Goal: Navigation & Orientation: Find specific page/section

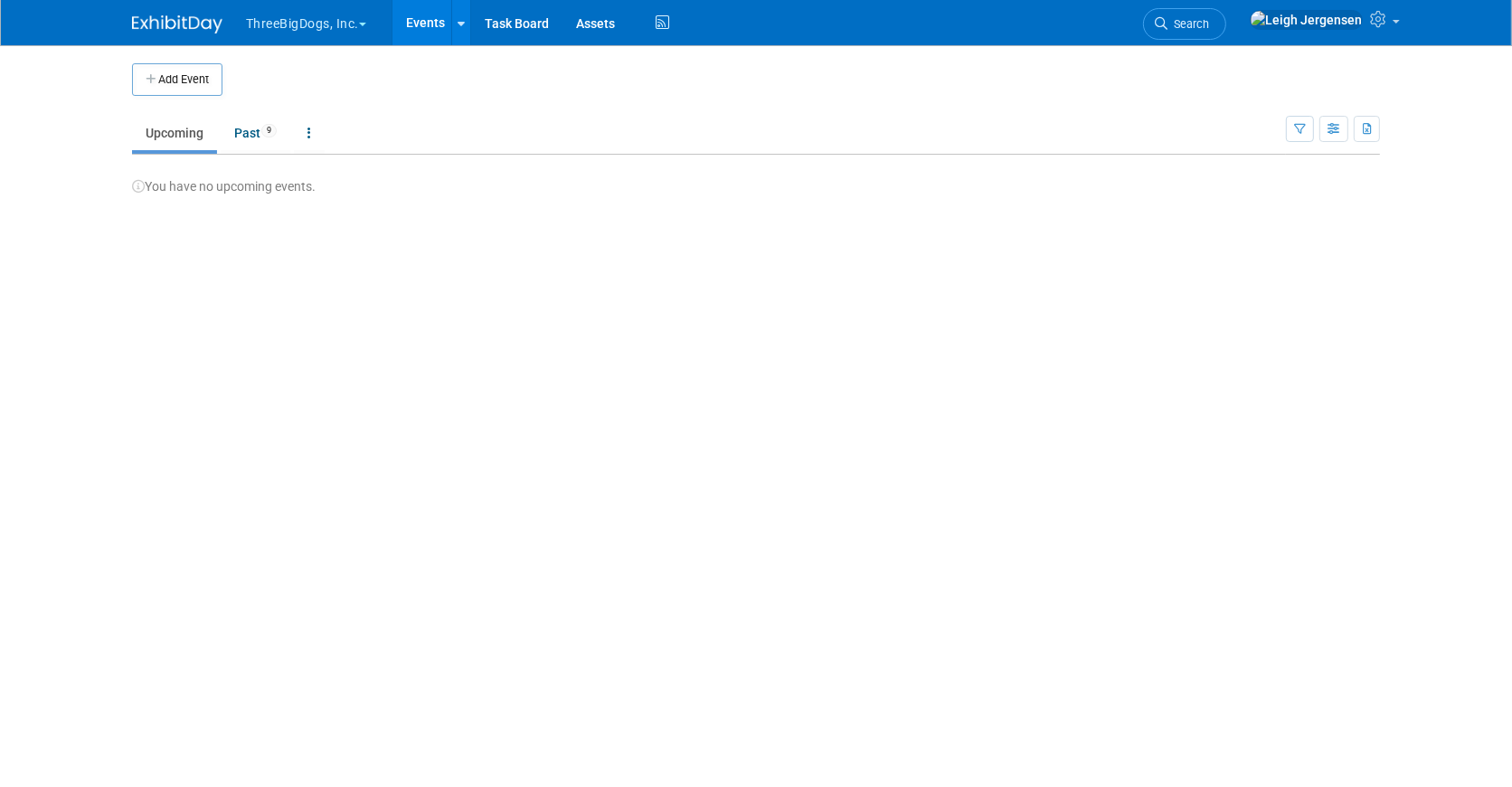
click at [319, 22] on button "ThreeBigDogs, Inc." at bounding box center [317, 19] width 145 height 39
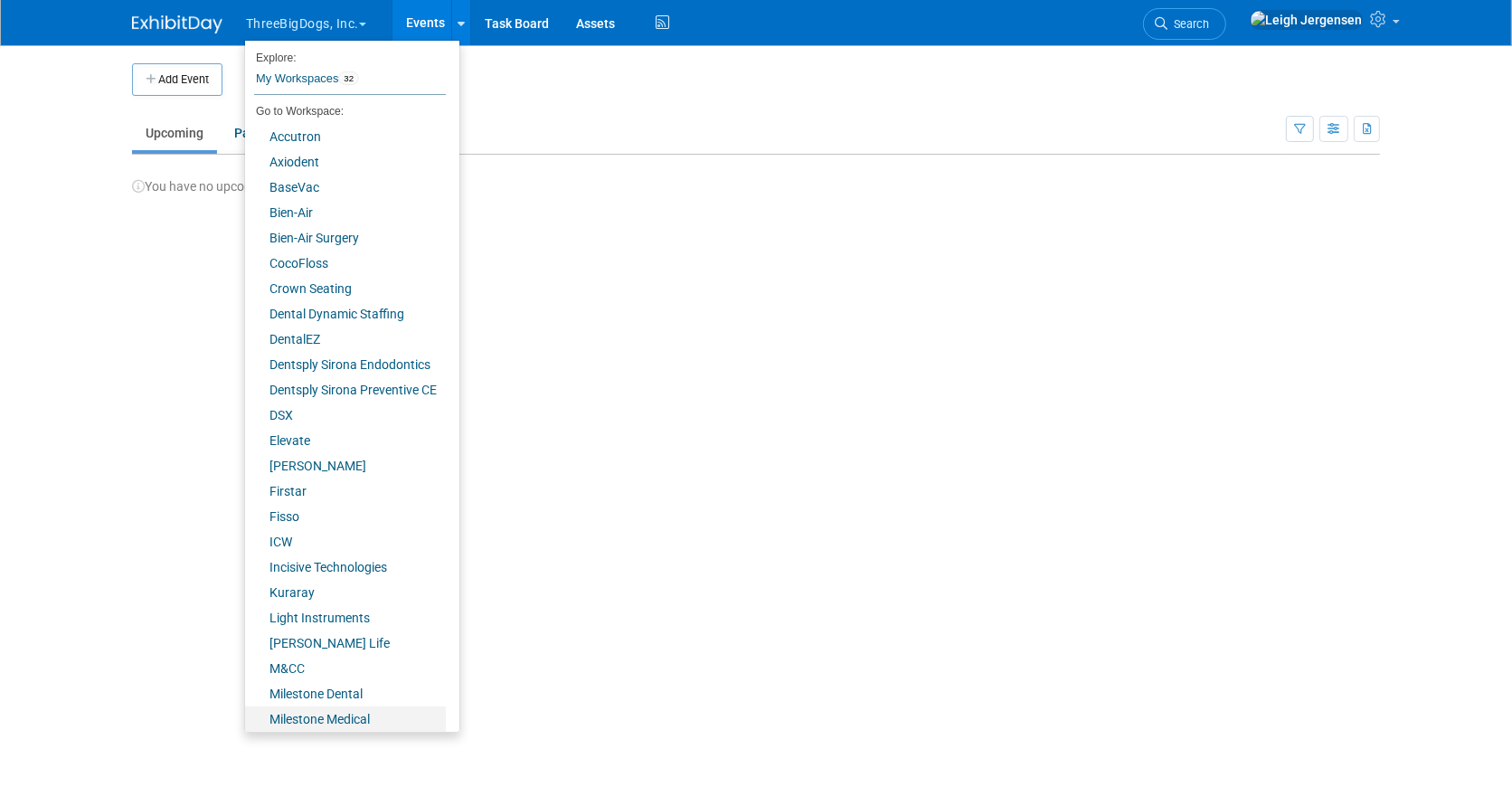
scroll to position [208, 0]
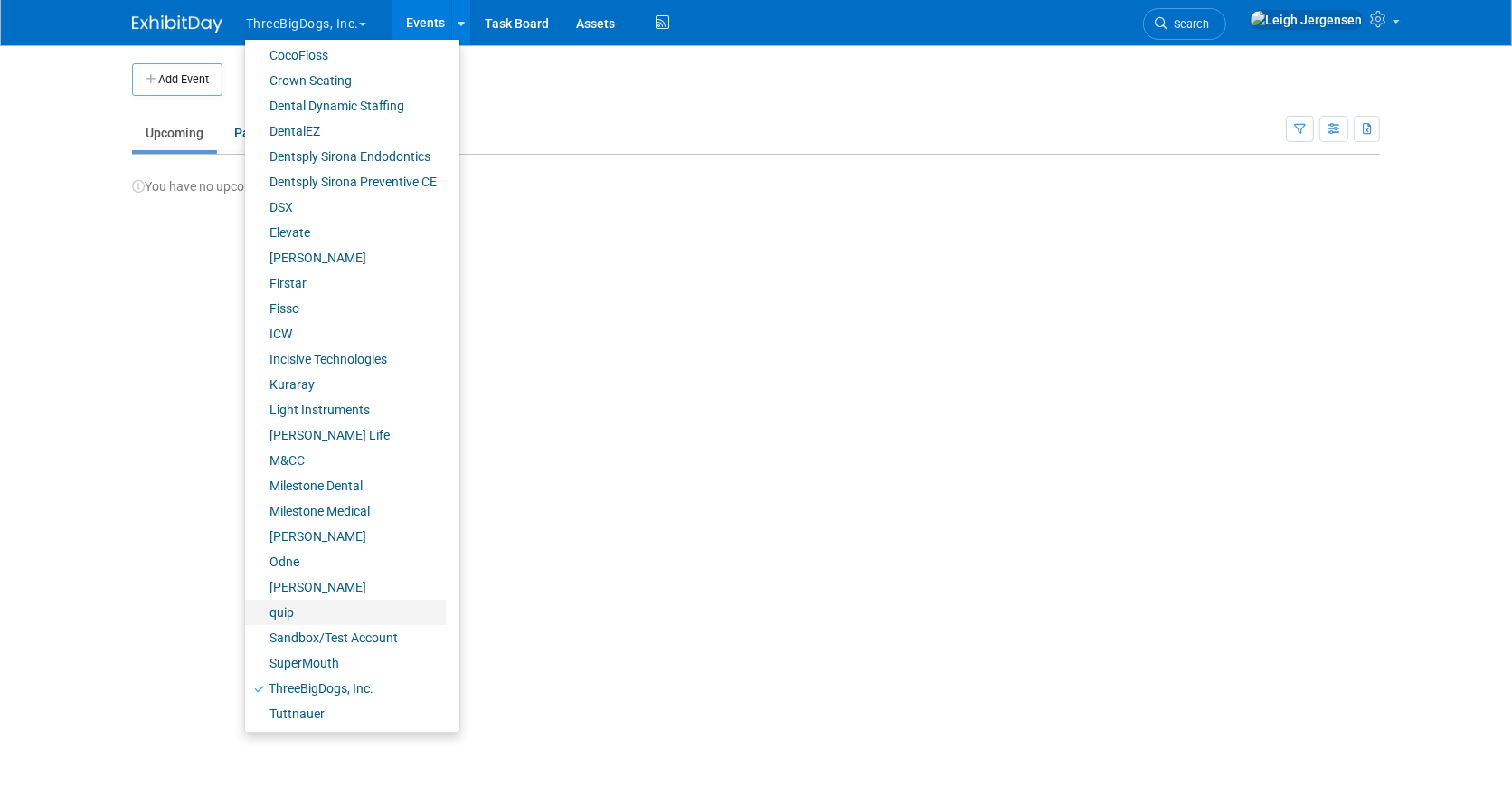
click at [290, 602] on link "quip" at bounding box center [345, 613] width 201 height 26
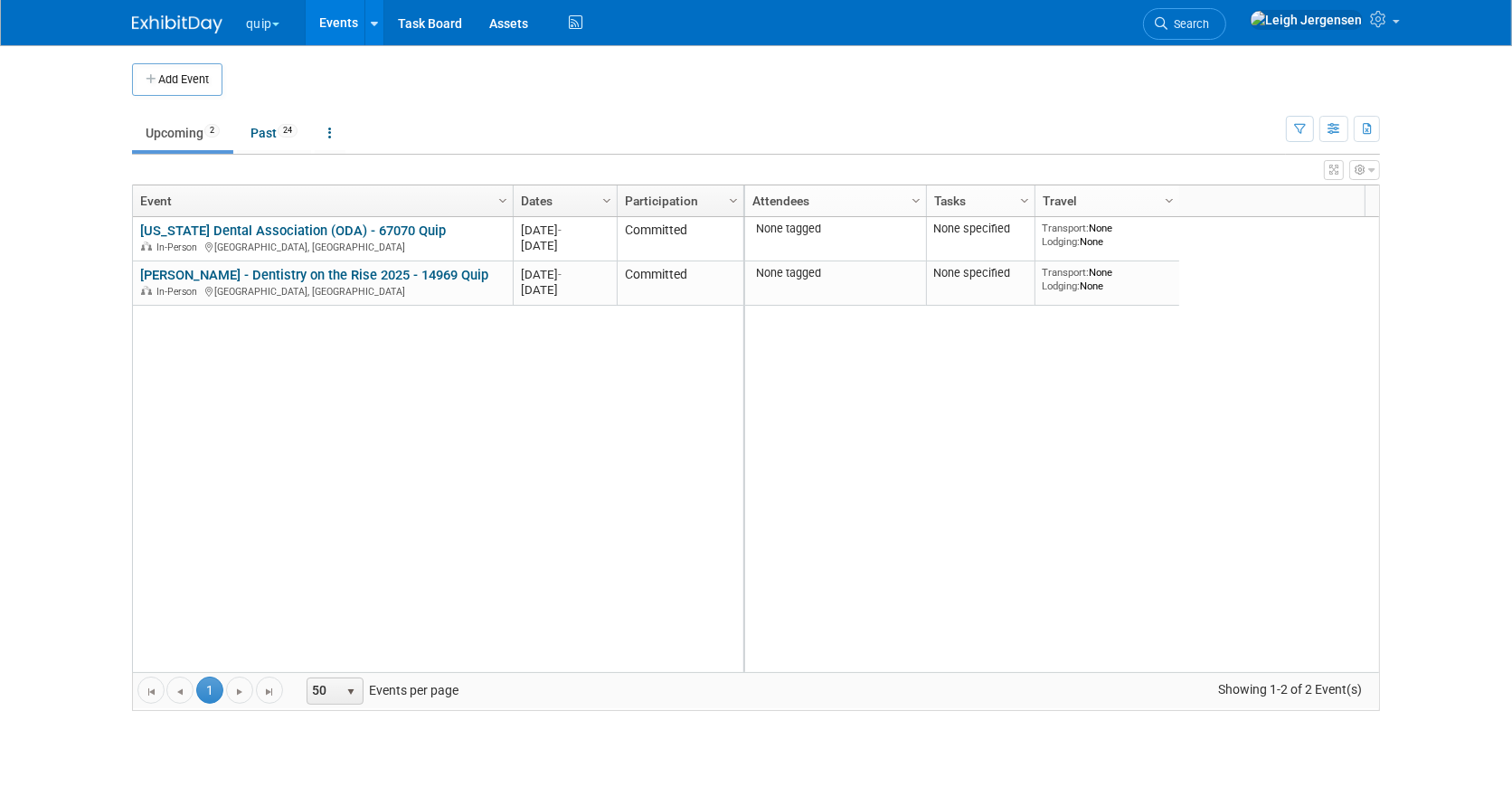
click at [266, 18] on button "quip" at bounding box center [273, 19] width 58 height 39
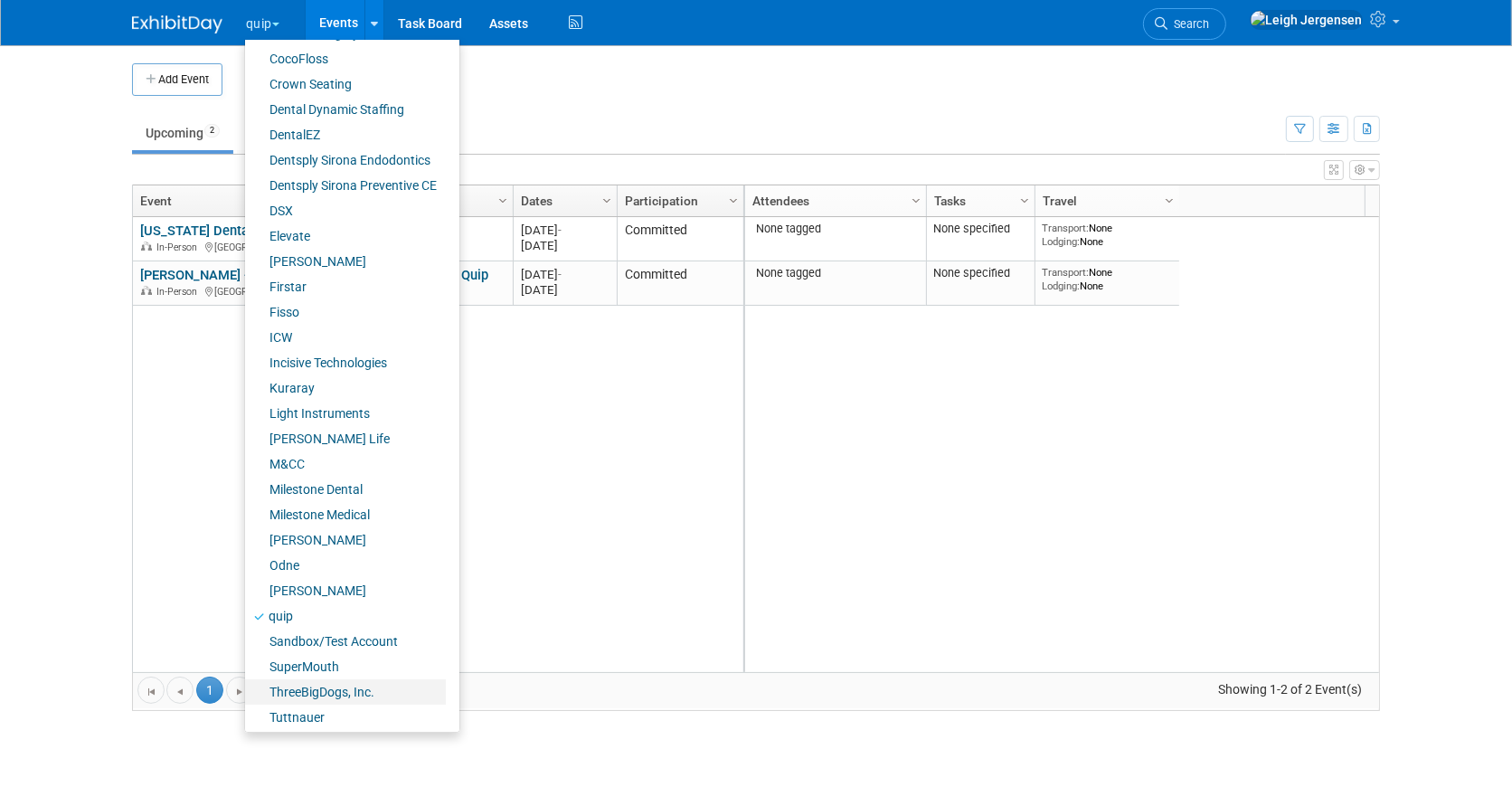
scroll to position [208, 0]
click at [338, 662] on link "SuperMouth" at bounding box center [345, 663] width 201 height 26
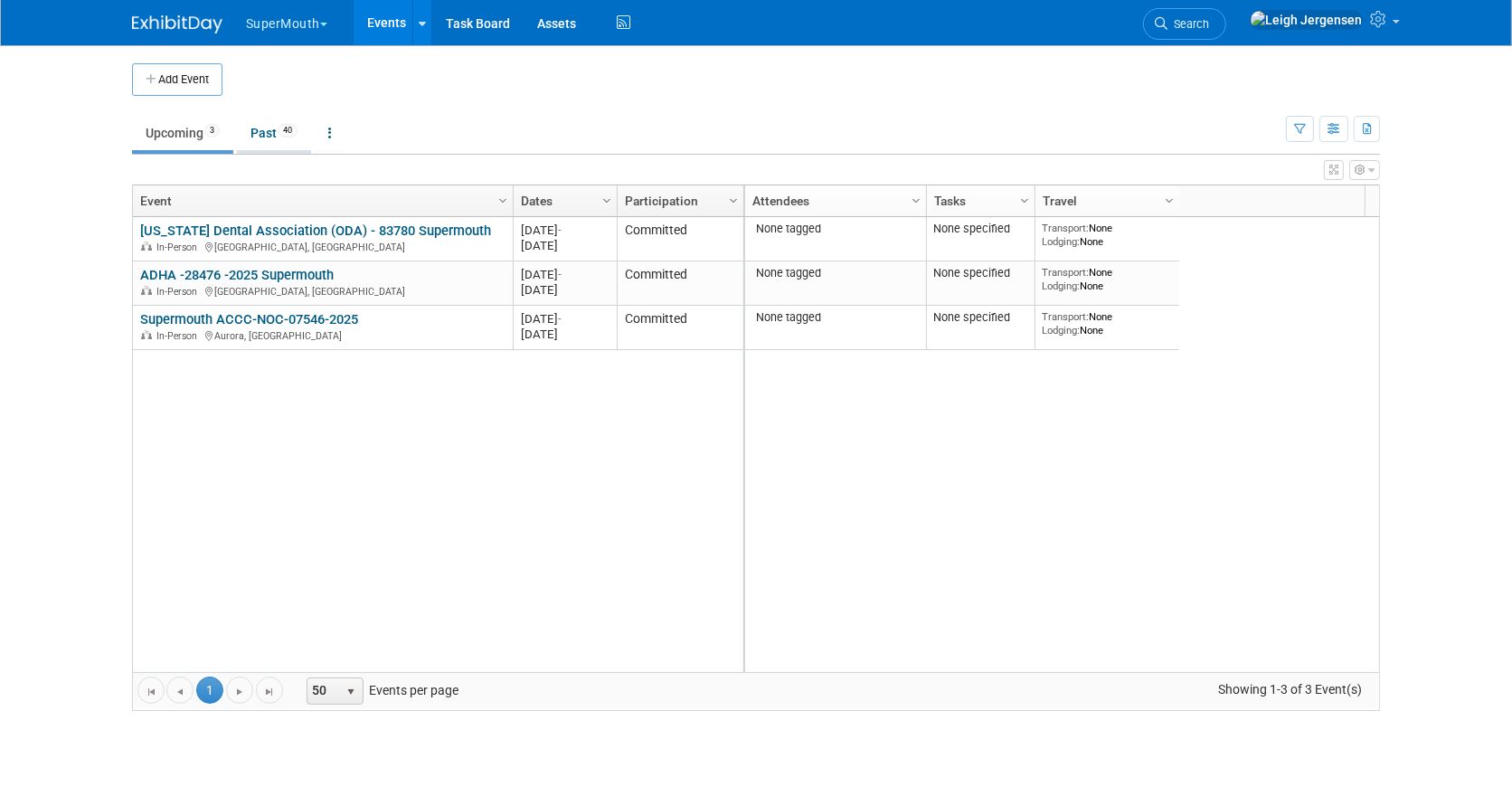
click at [264, 128] on link "Past 40" at bounding box center [274, 132] width 74 height 34
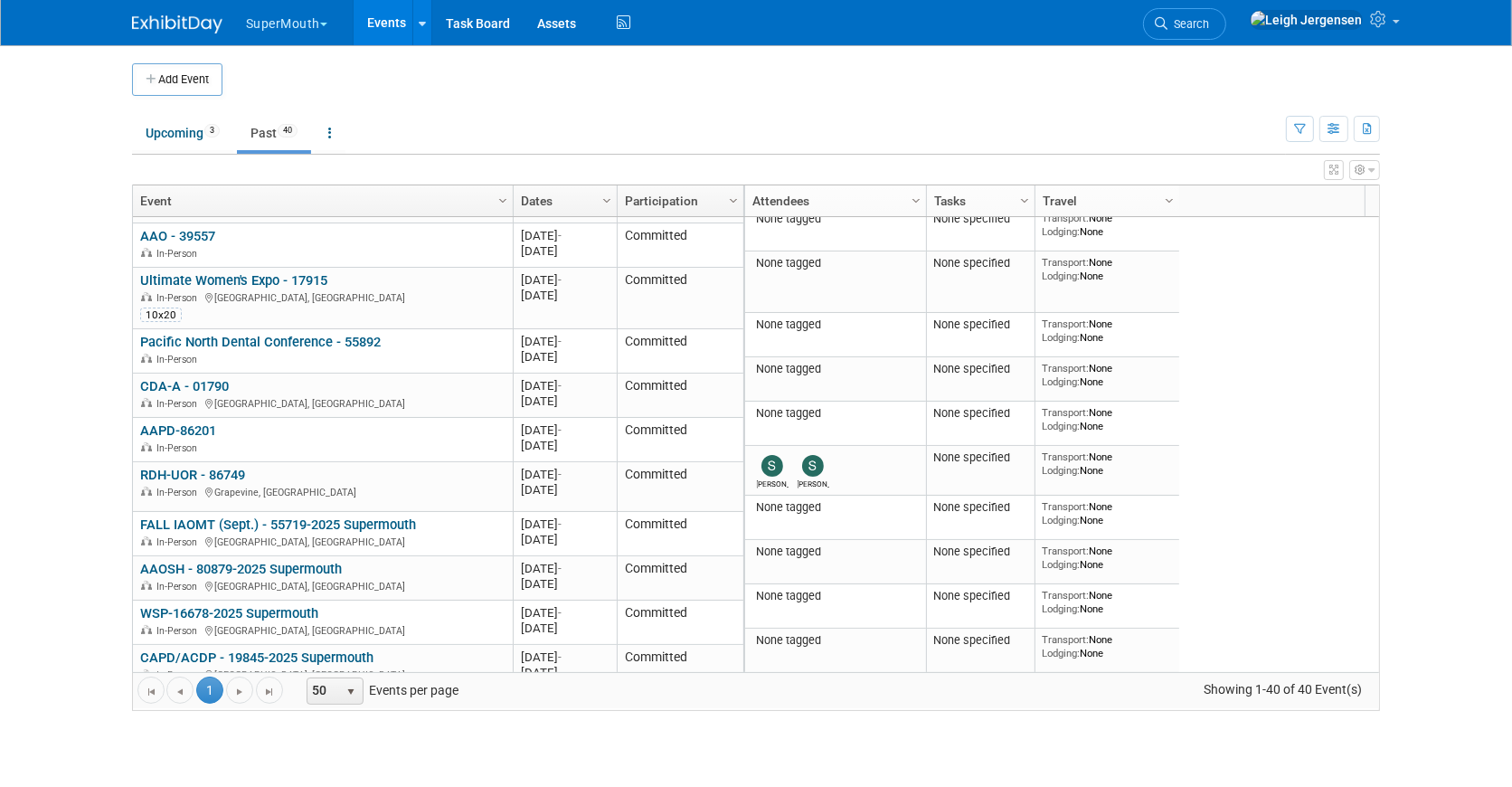
click at [386, 19] on link "Events" at bounding box center [386, 22] width 66 height 45
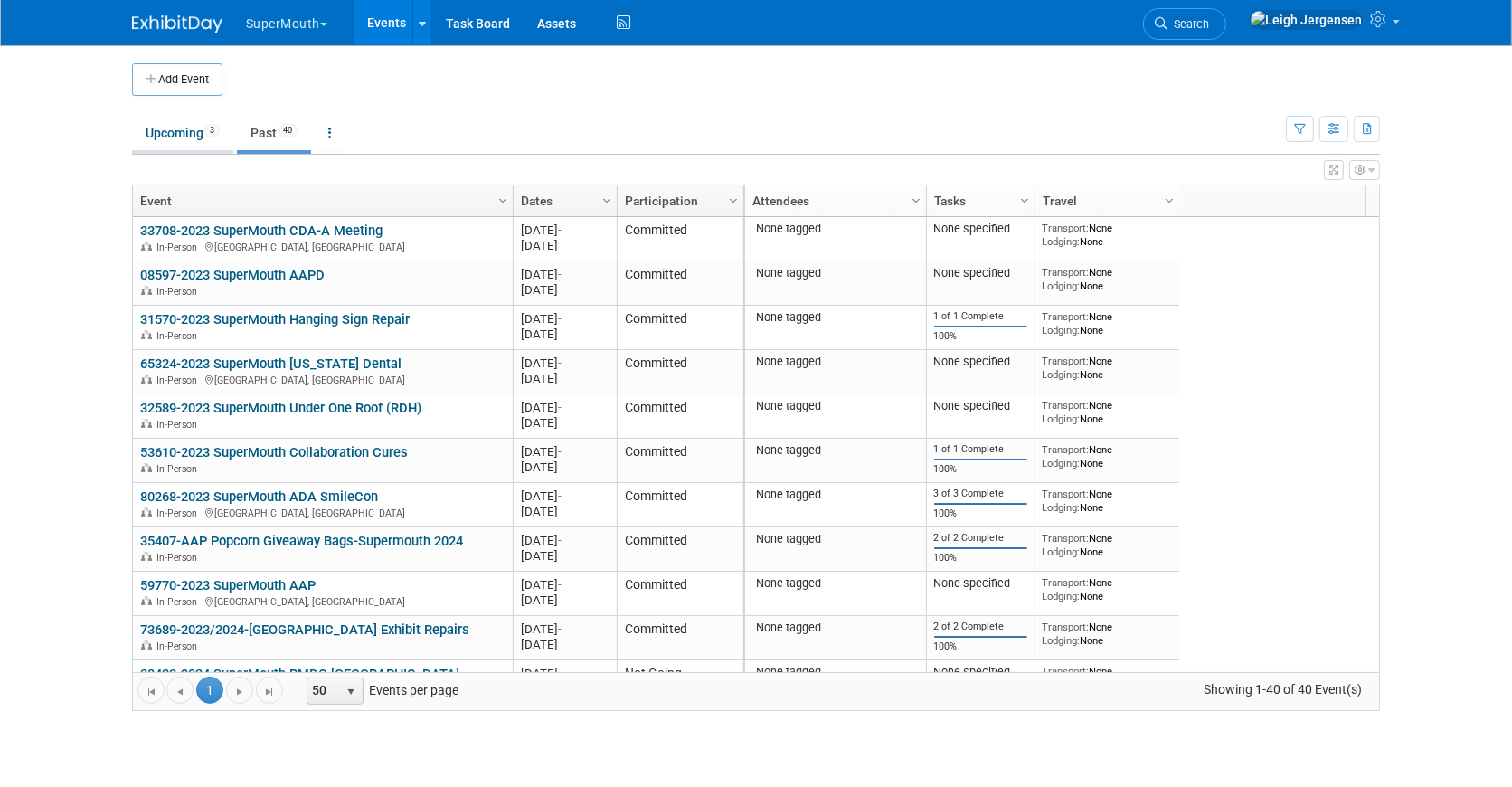
click at [158, 129] on link "Upcoming 3" at bounding box center [183, 132] width 101 height 34
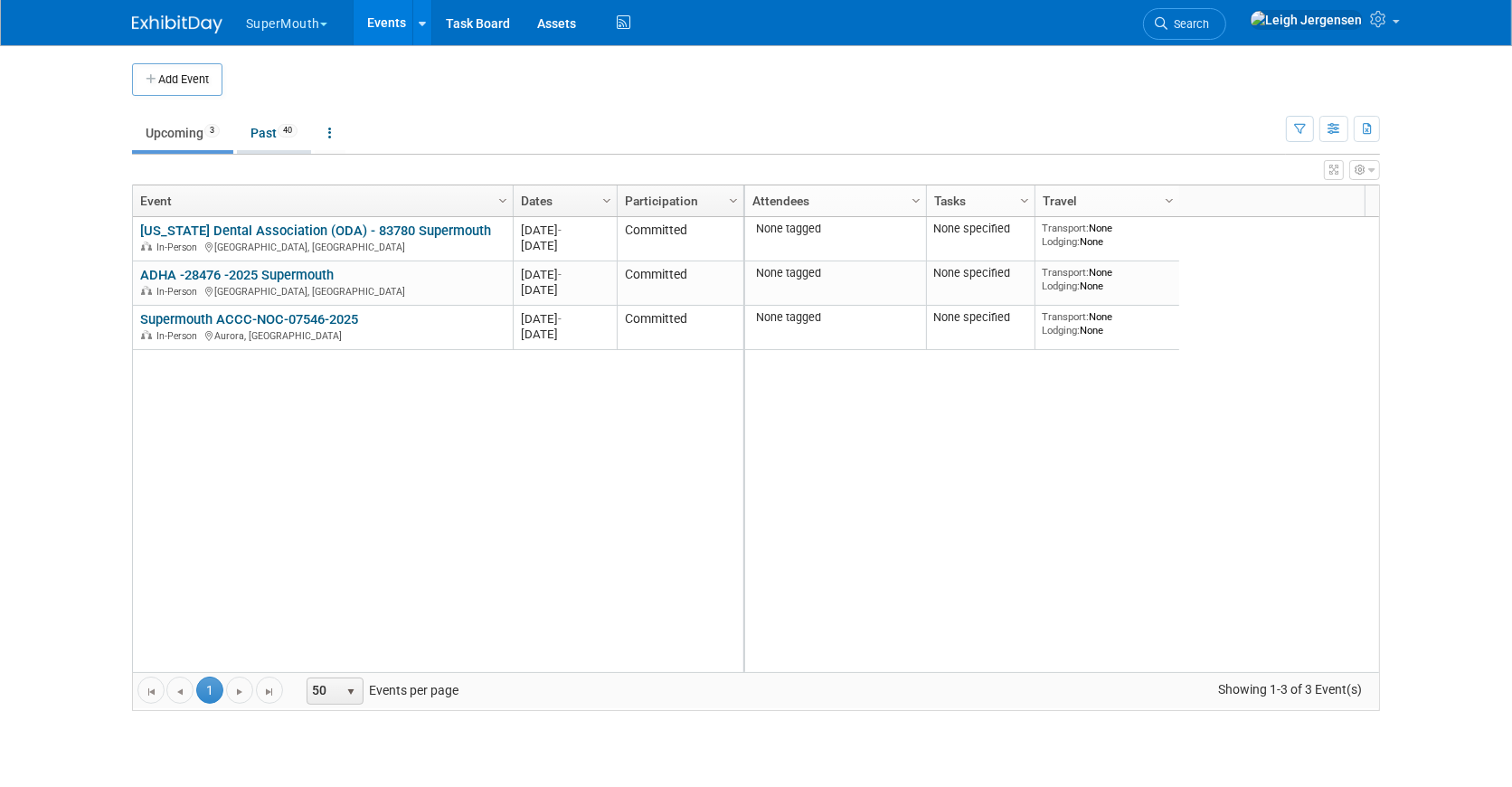
click at [276, 129] on link "Past 40" at bounding box center [274, 132] width 74 height 34
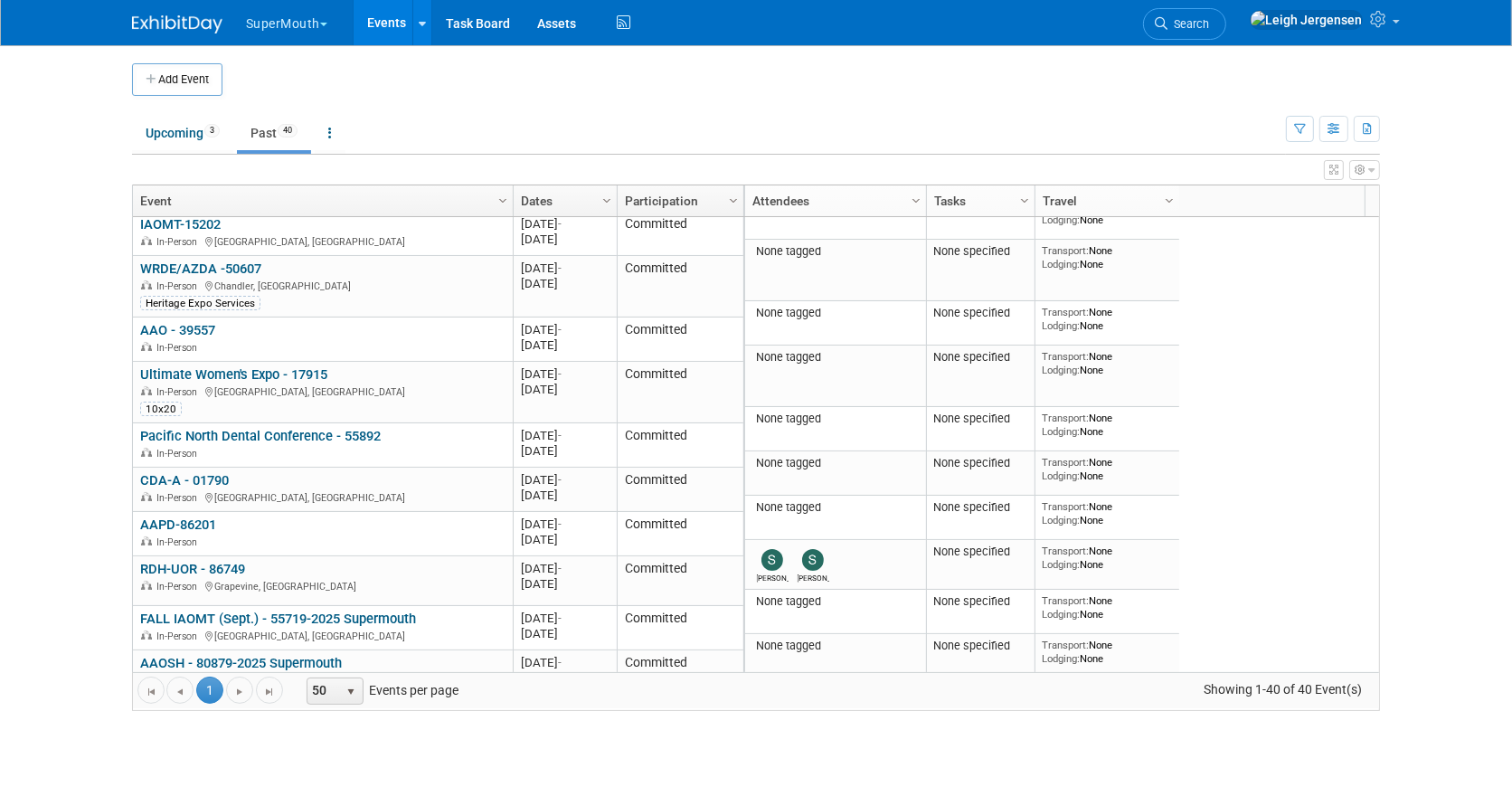
scroll to position [1356, 0]
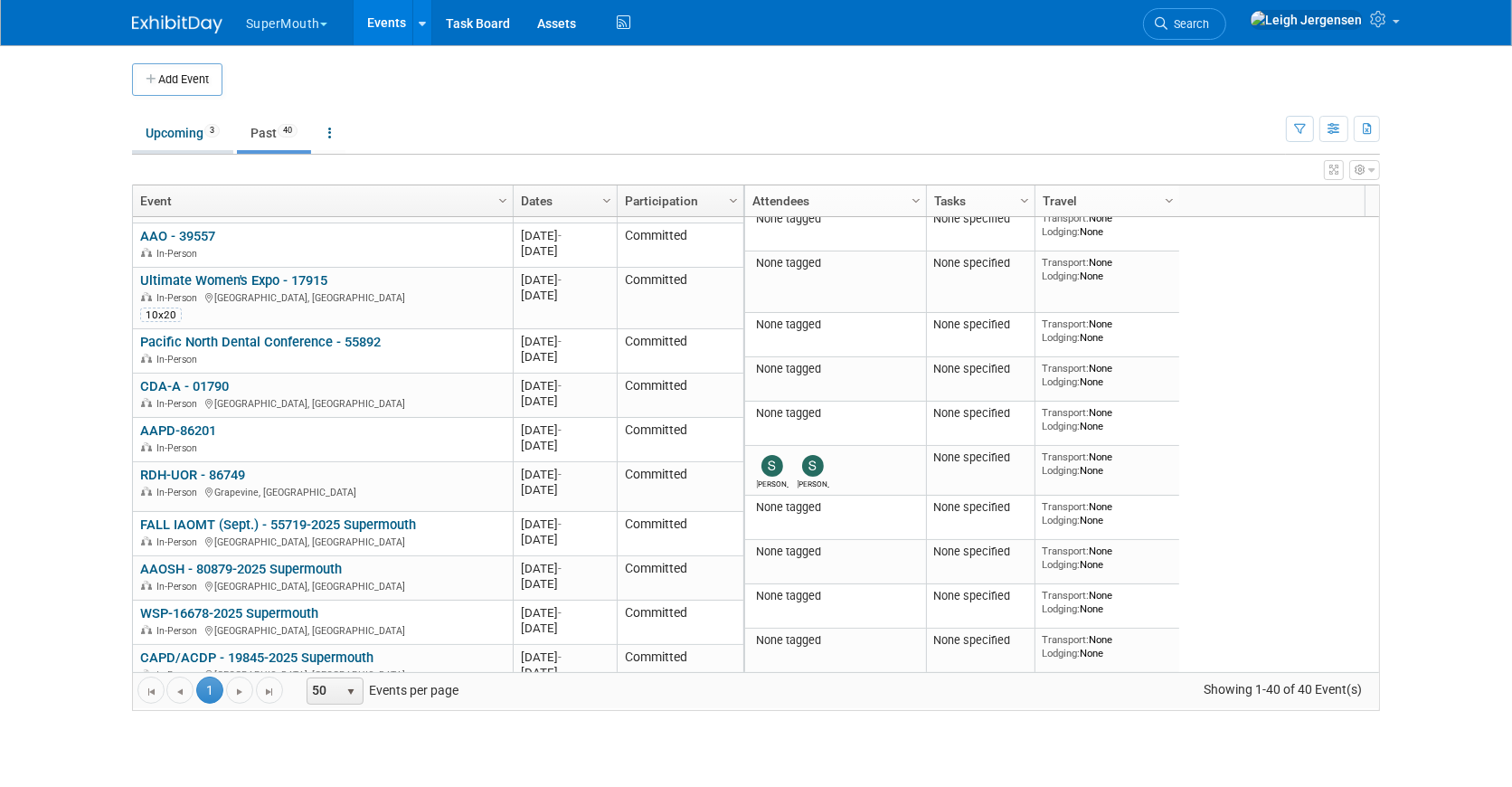
click at [170, 132] on link "Upcoming 3" at bounding box center [183, 132] width 101 height 34
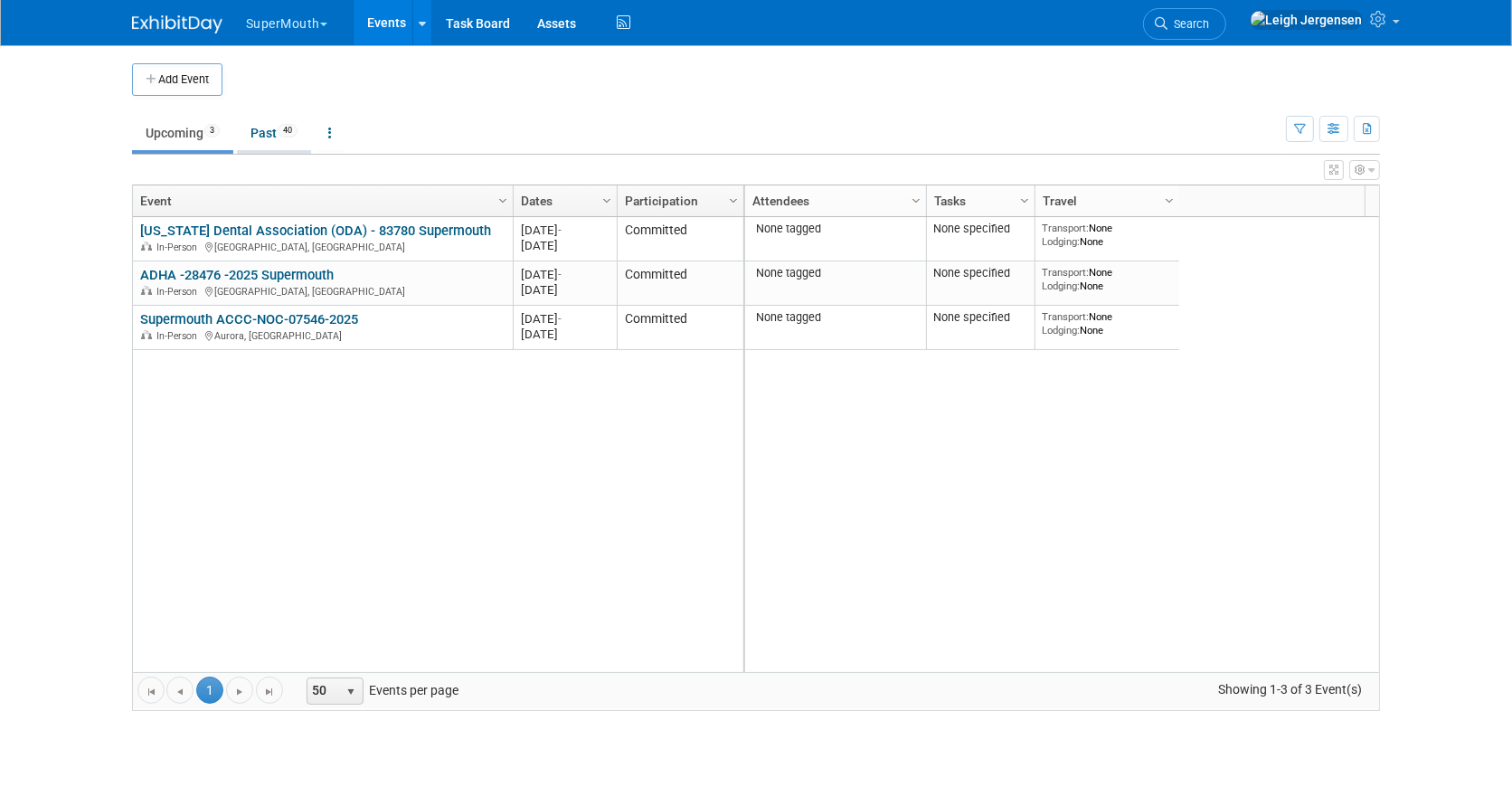
click at [282, 128] on link "Past 40" at bounding box center [274, 132] width 74 height 34
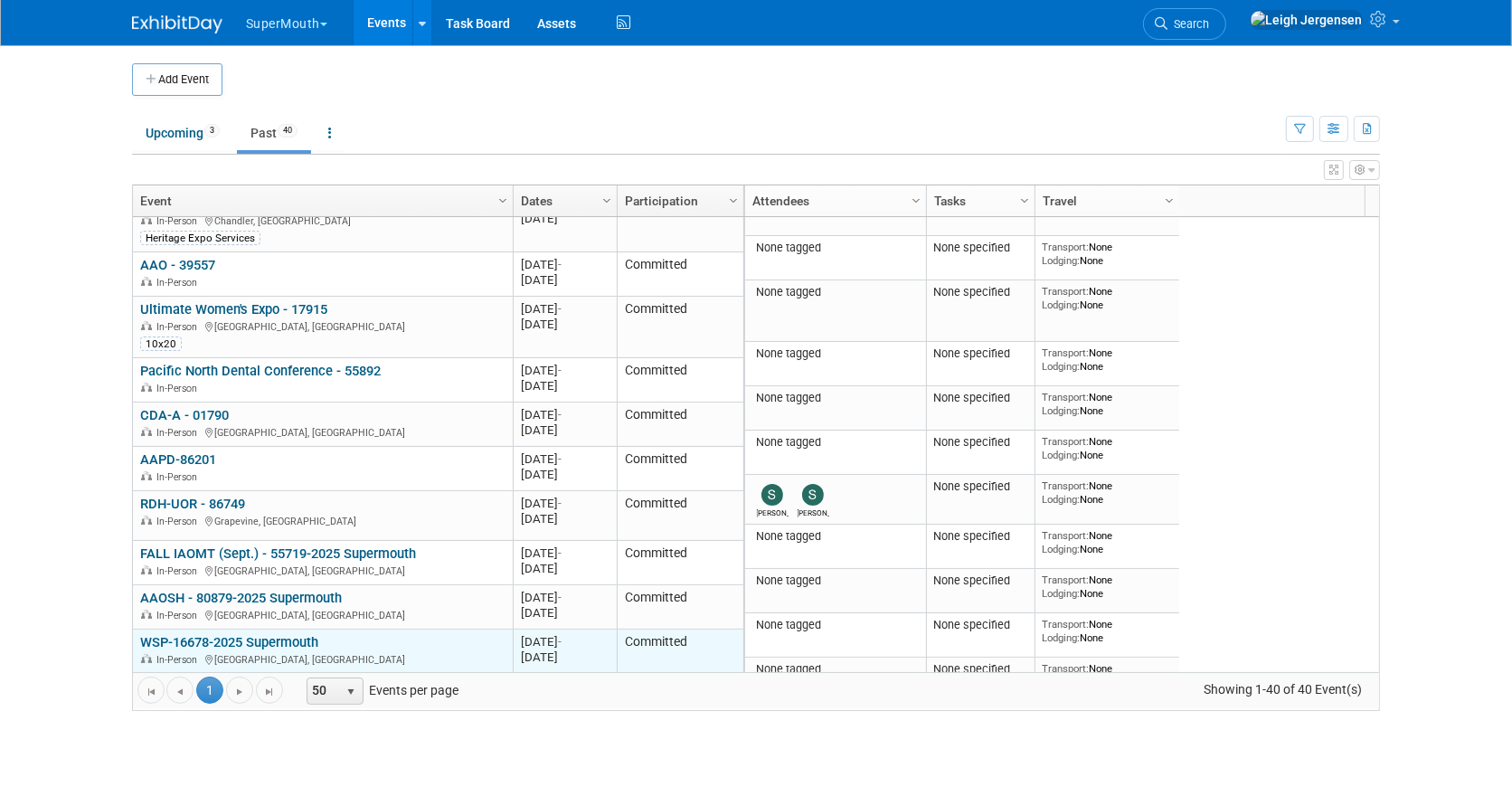
scroll to position [1356, 0]
